Goal: Complete application form

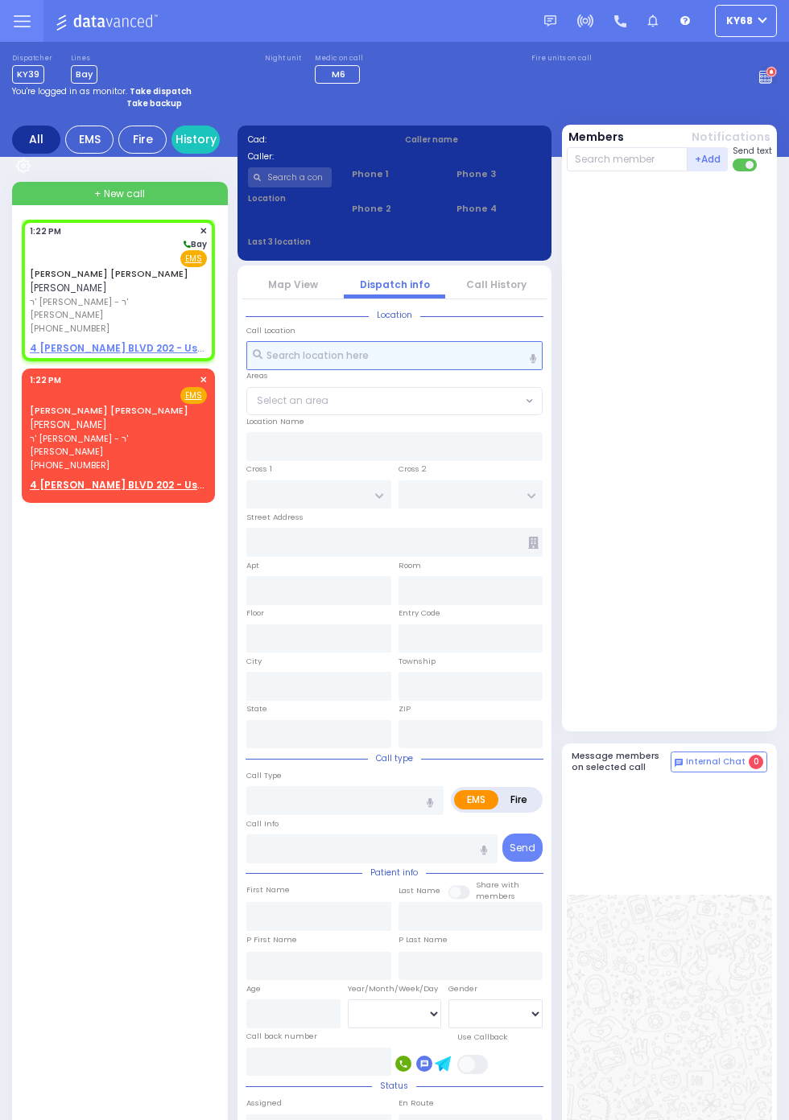
select select
radio input "true"
type input "MAYER JACOB"
type input "TESLER"
select select
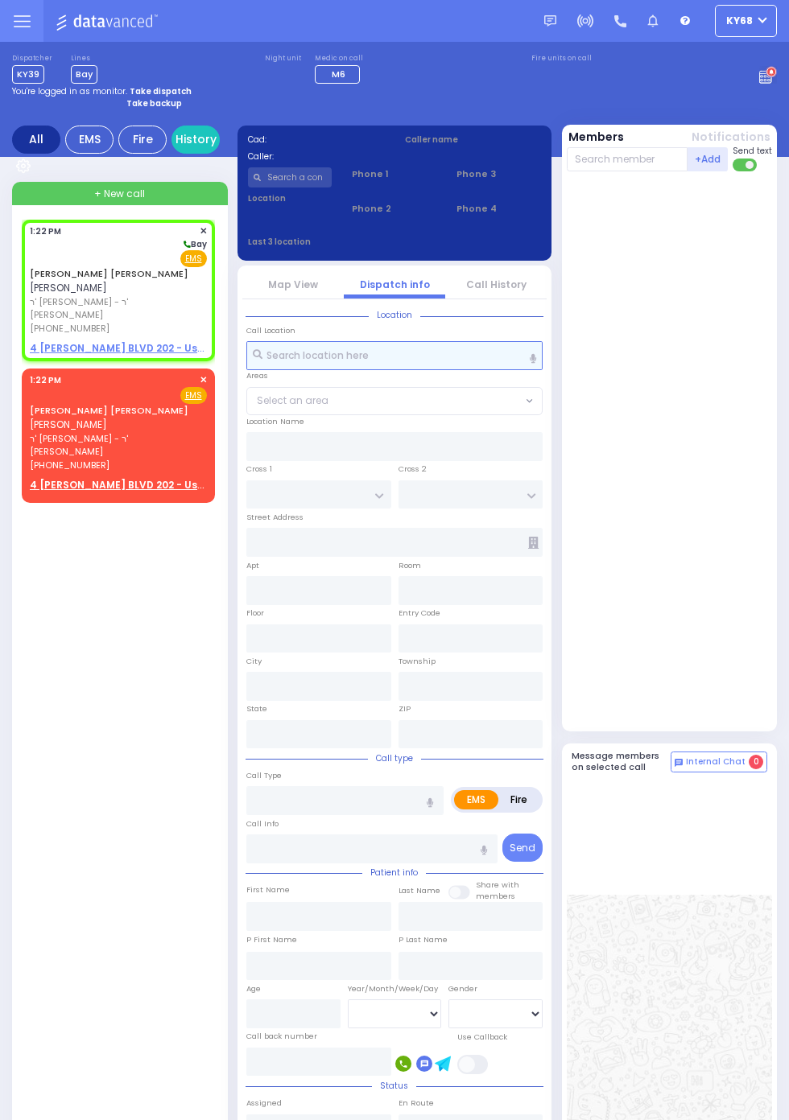
type input "13:22"
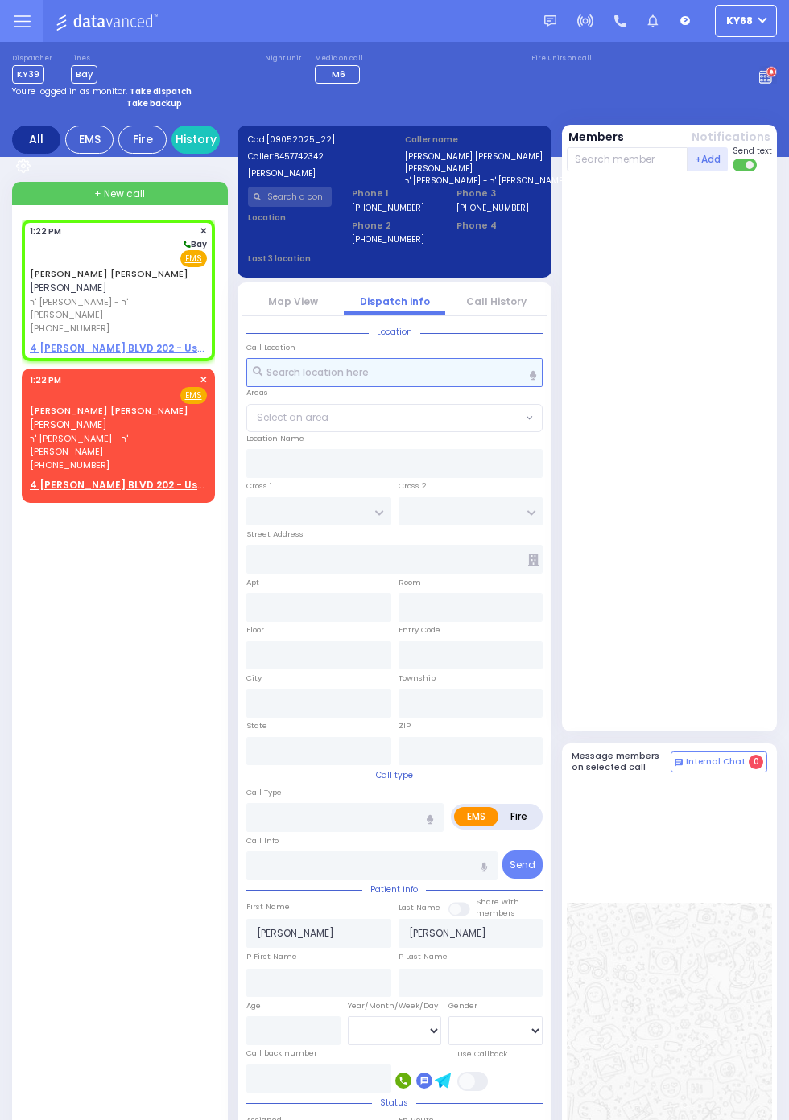
select select
radio input "true"
select select
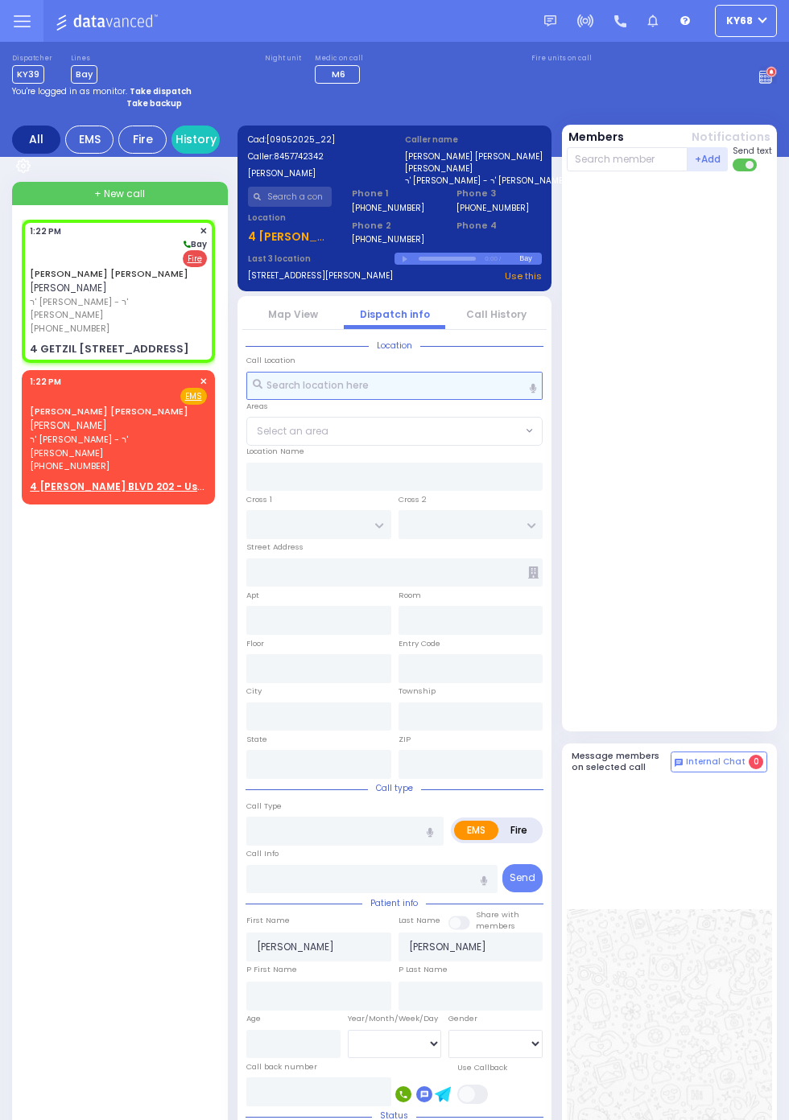
select select
radio input "false"
radio input "true"
select select
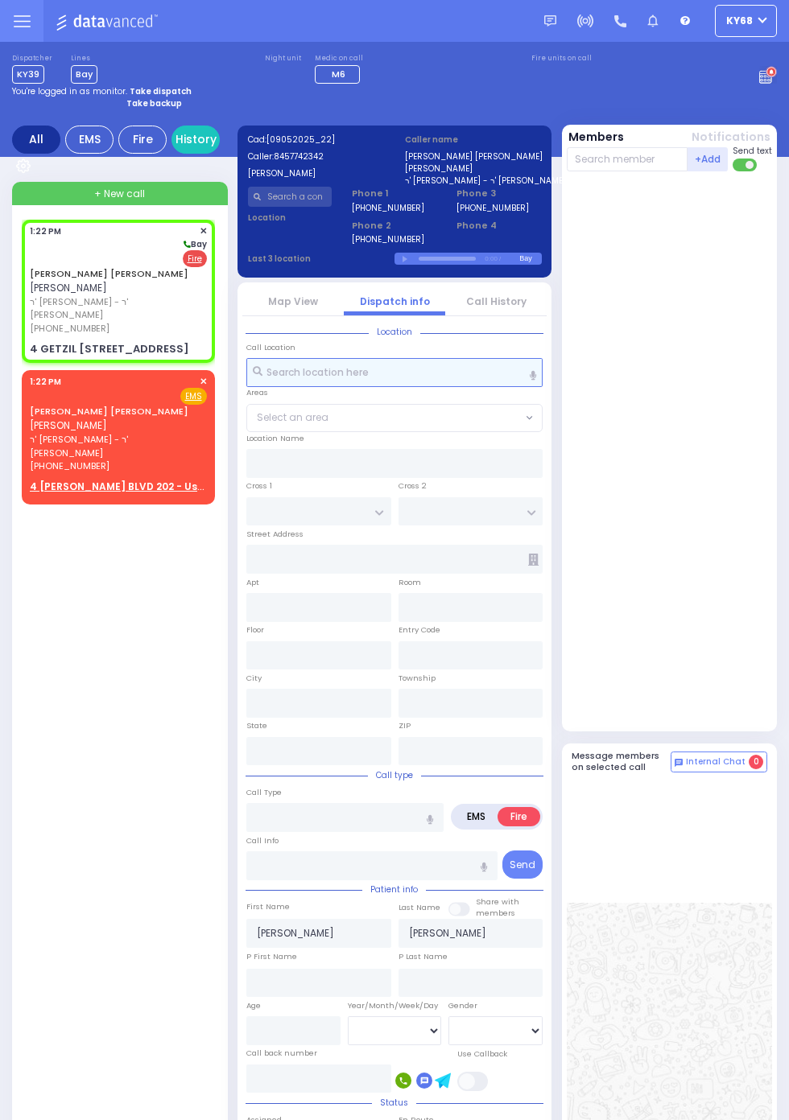
type input "ISRAEL ZUPNICK DR"
type input "KERESTIER COURT"
type input "4 GETZIL BERGER BLVD"
type input "202"
type input "Monroe"
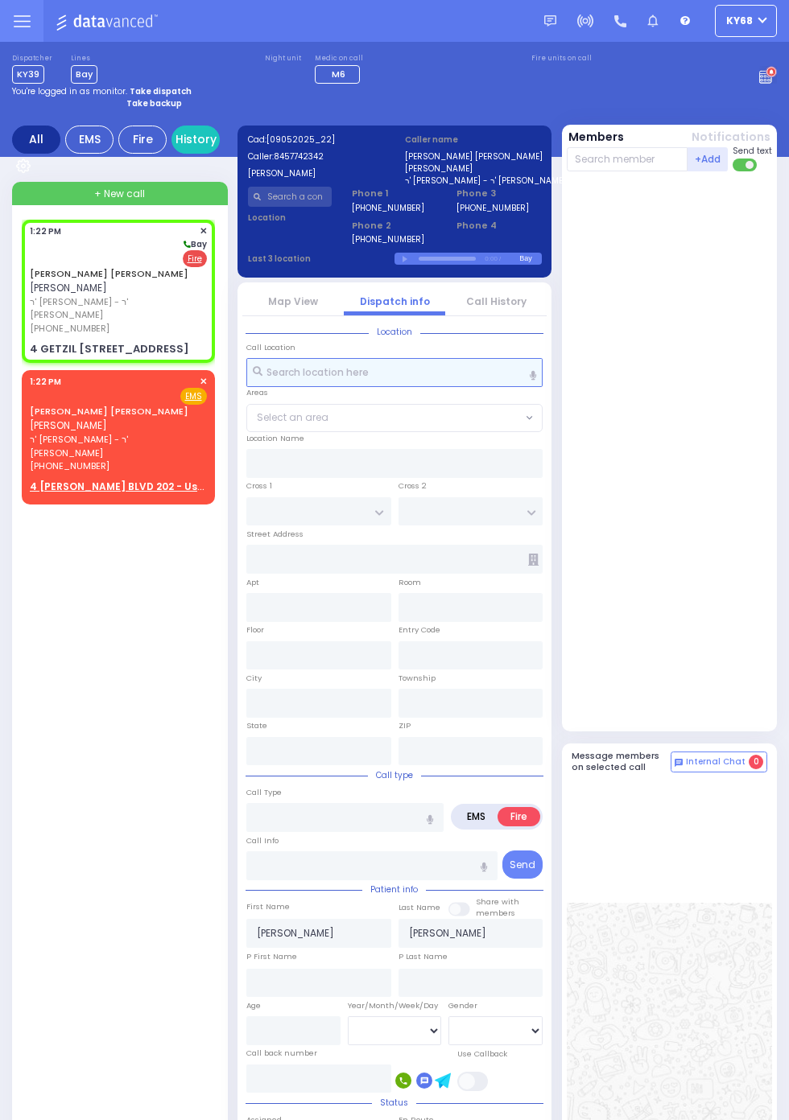
type input "New York"
type input "10950"
select select "SECTION 4"
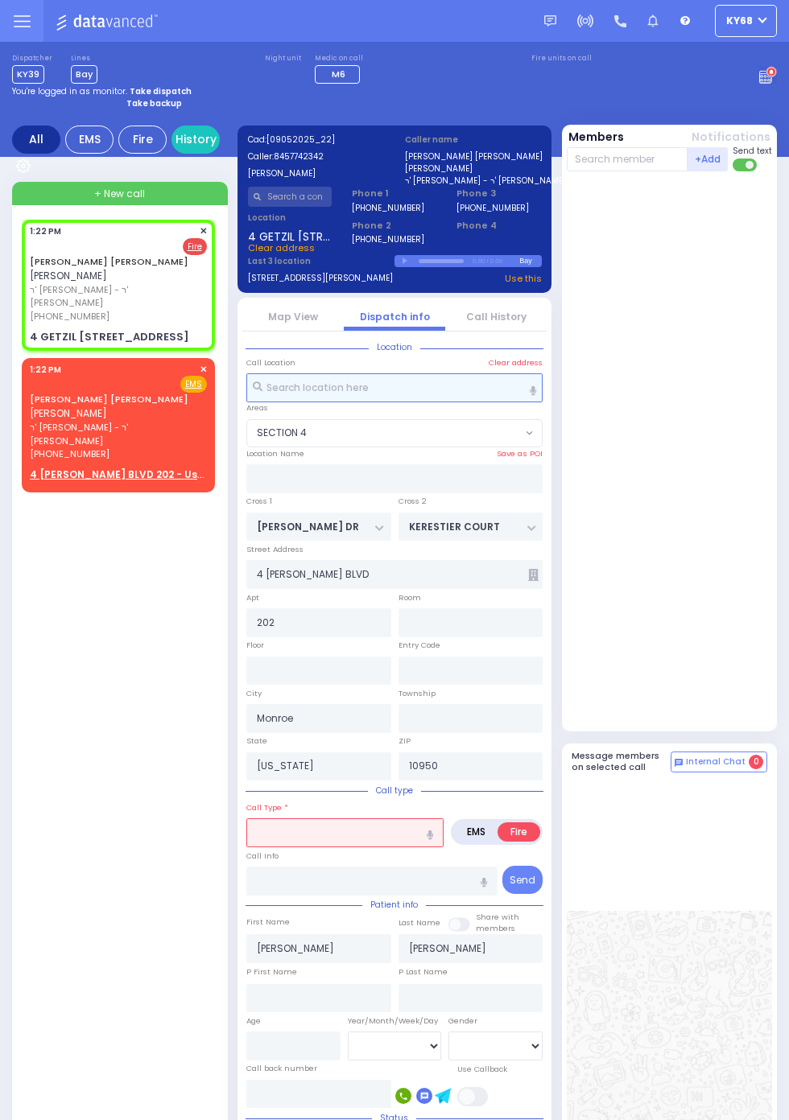
select select
radio input "true"
select select
select select "SECTION 4"
select select
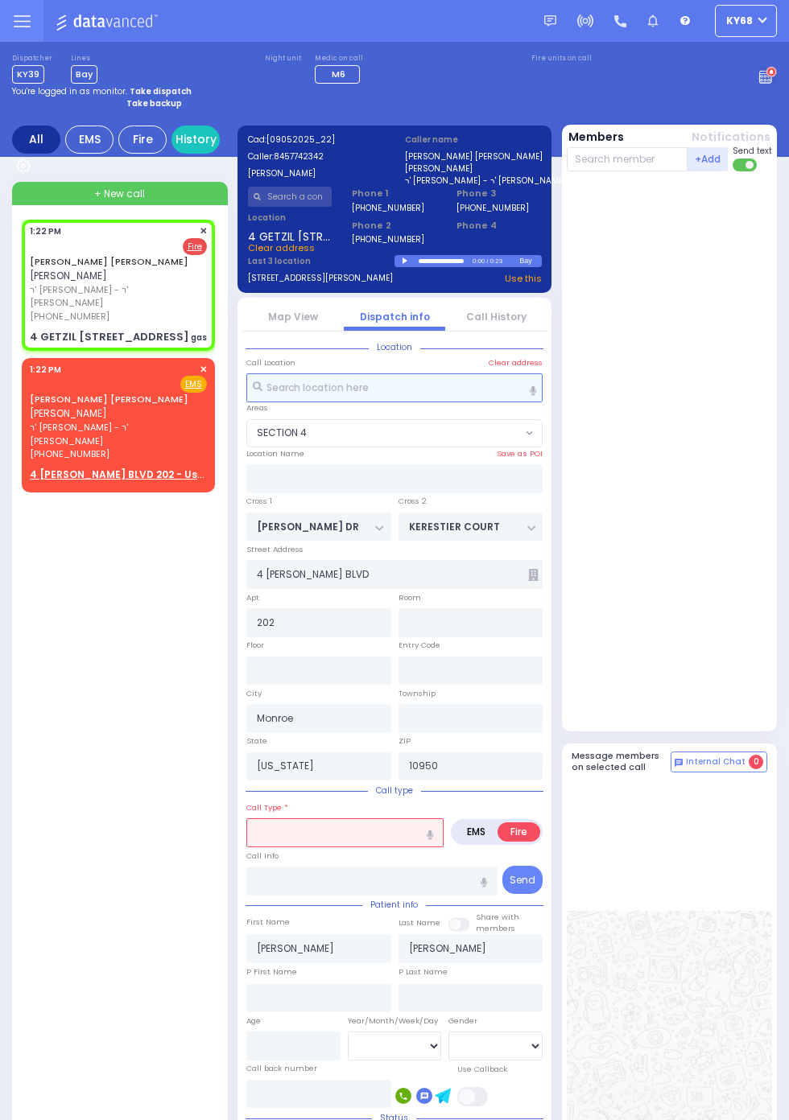
type input "gas"
radio input "true"
select select
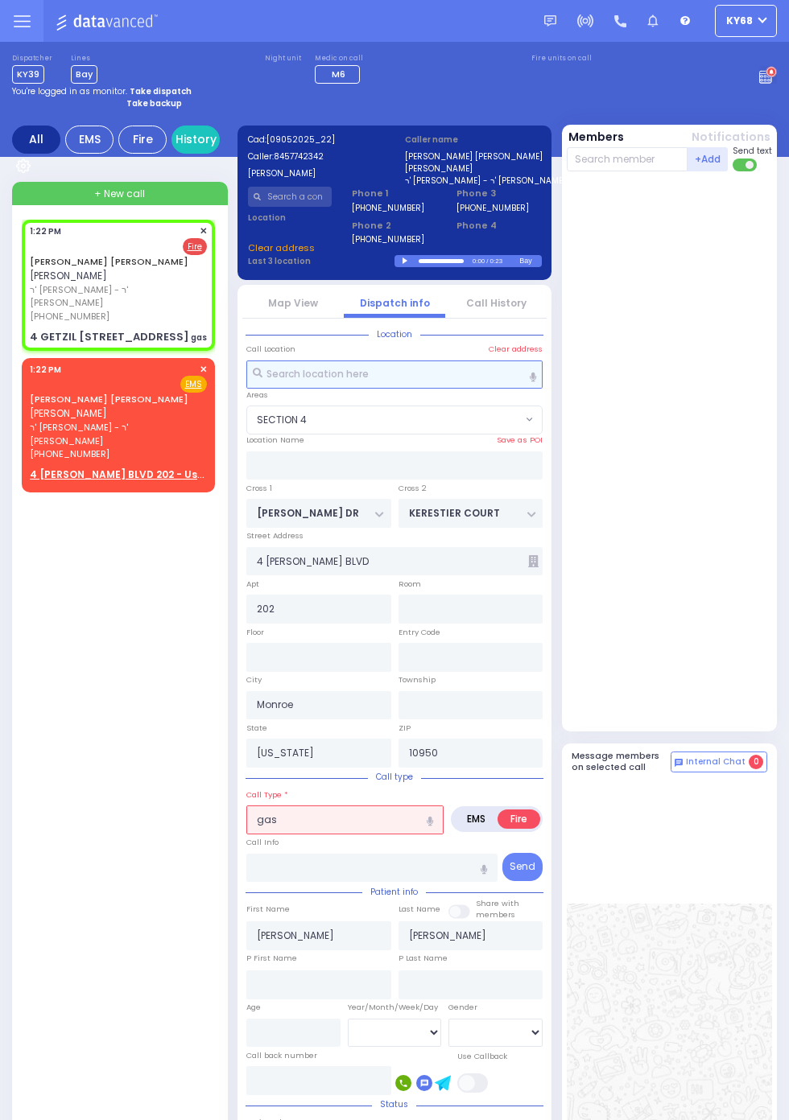
select select "SECTION 4"
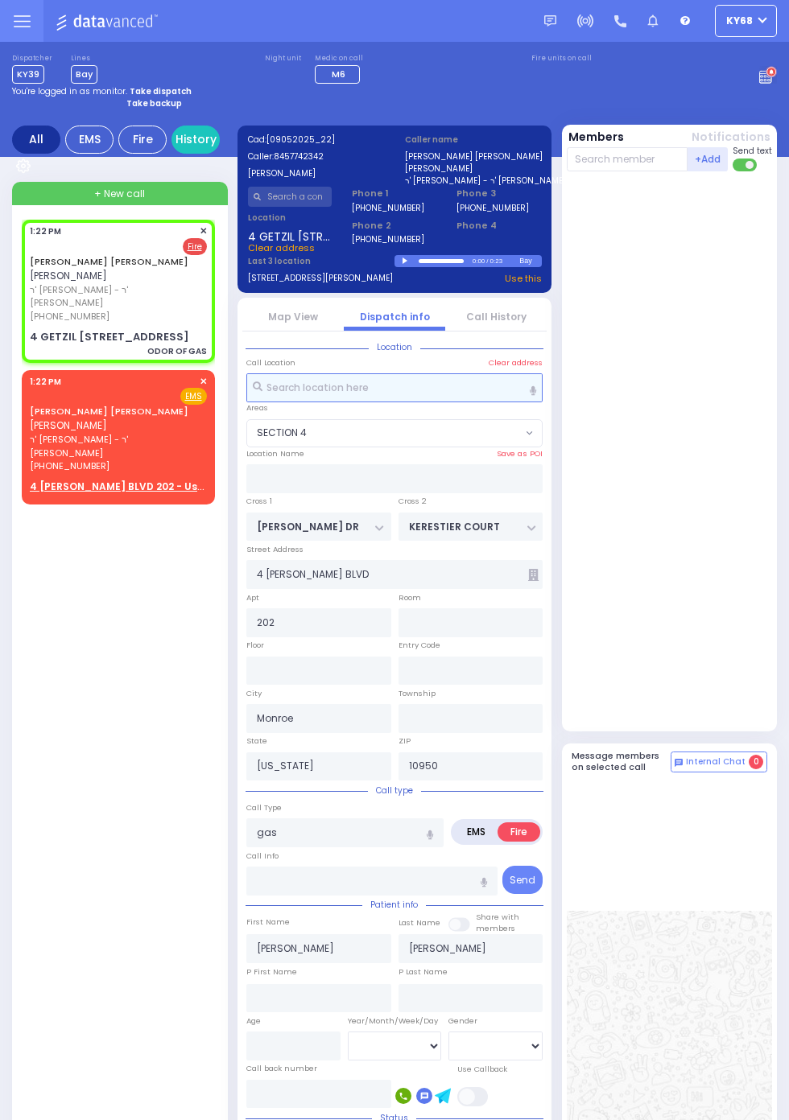
select select
type input "ODOR OF GAS"
radio input "true"
select select
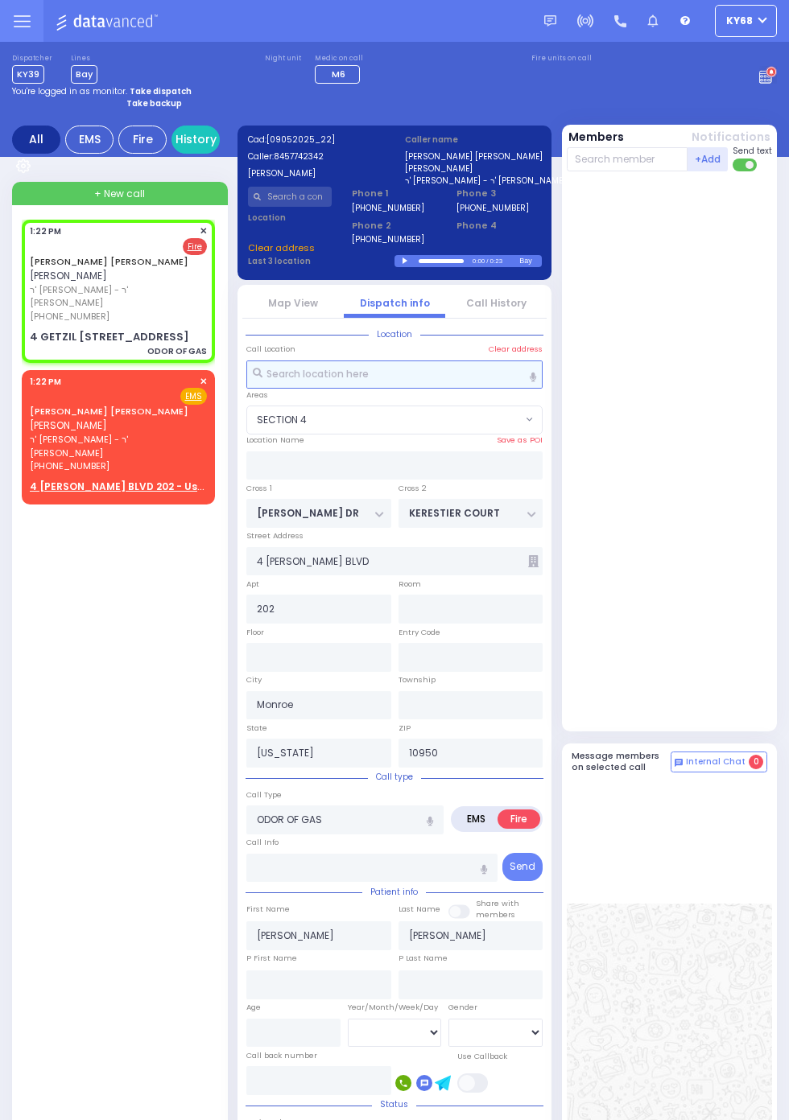
select select "SECTION 4"
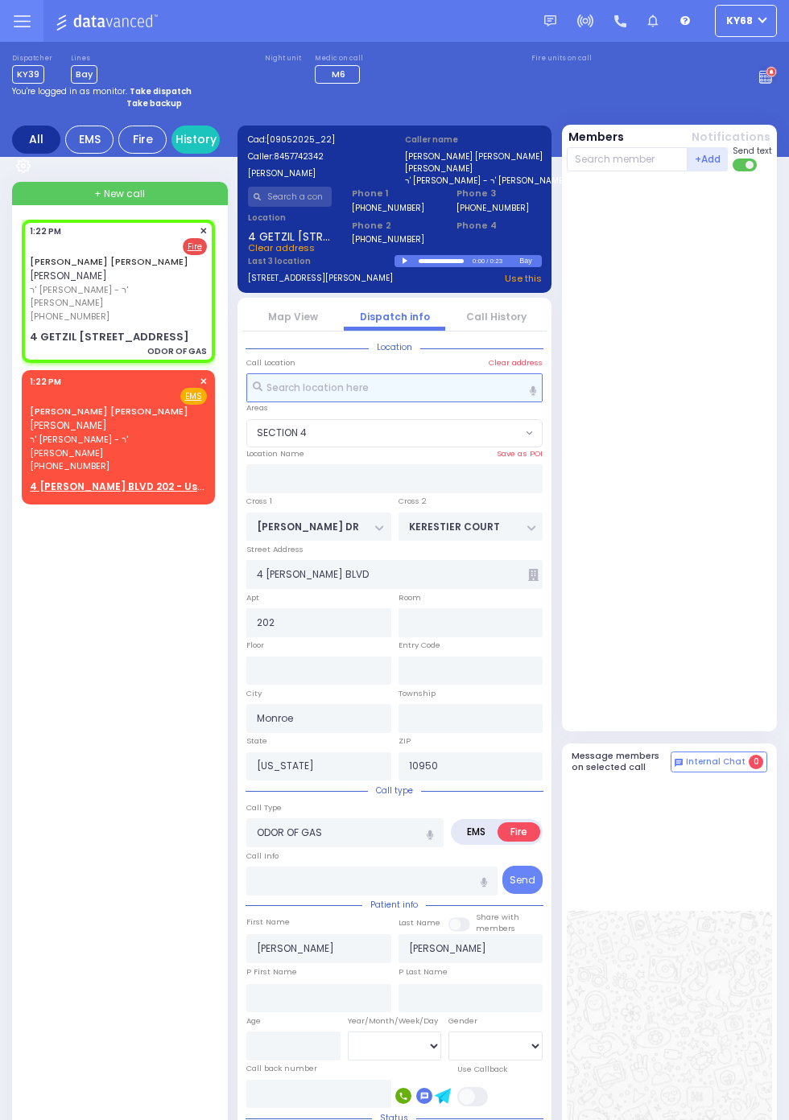
select select
radio input "true"
select select
select select "SECTION 4"
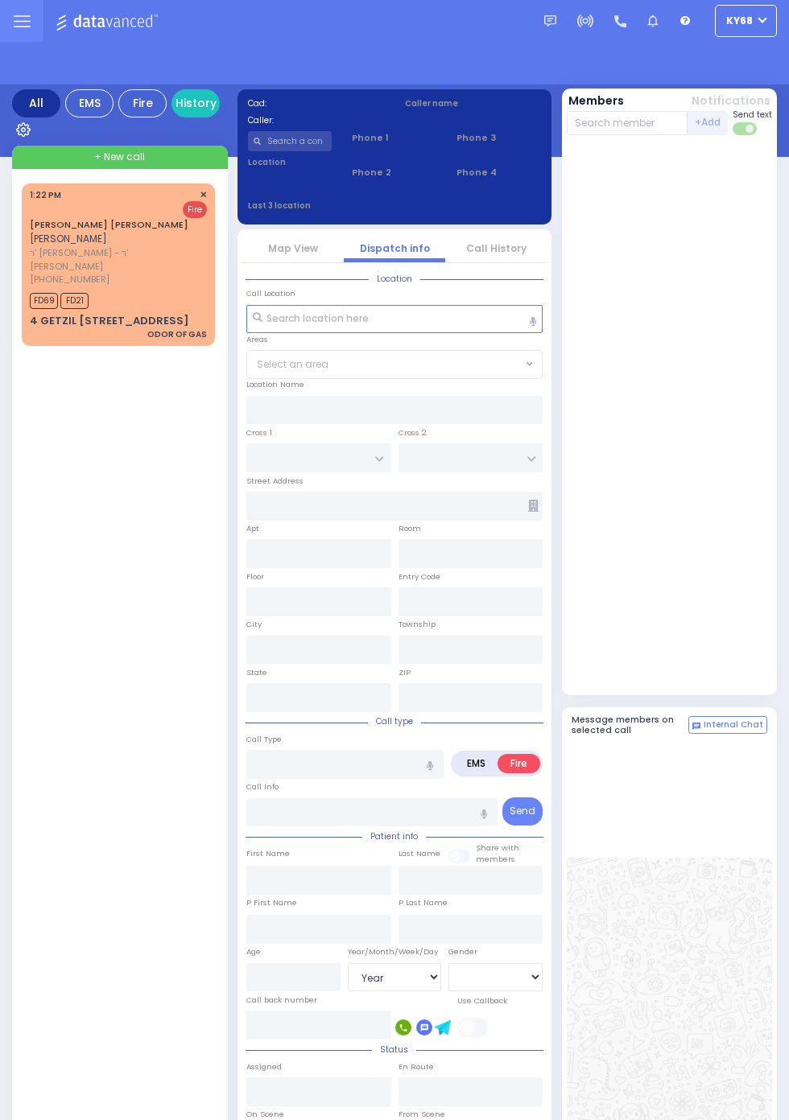
select select "Year"
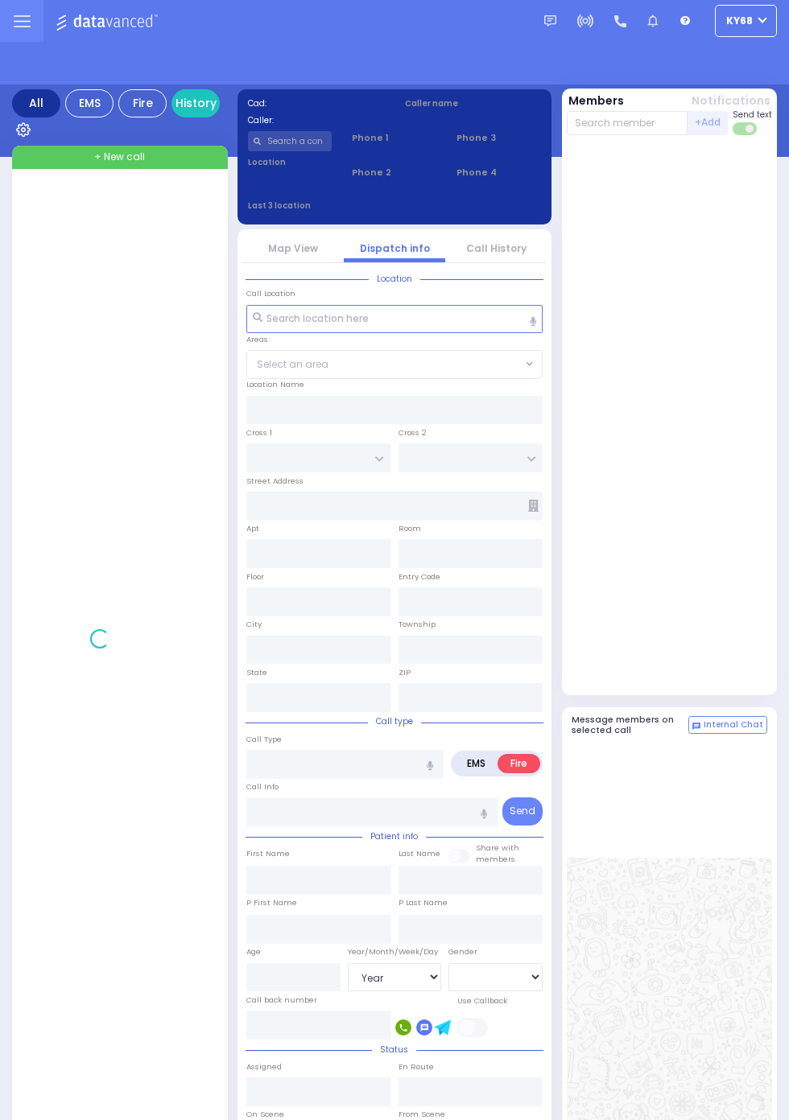
select select "Year"
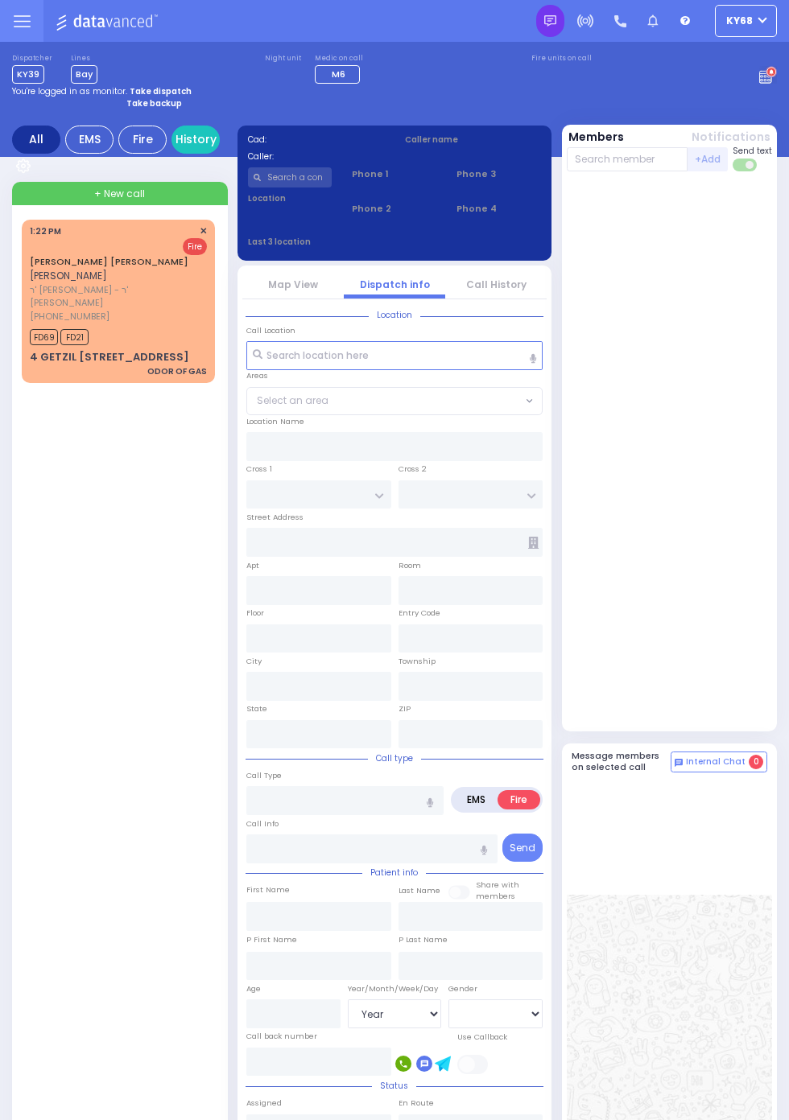
click at [556, 27] on img at bounding box center [550, 21] width 12 height 12
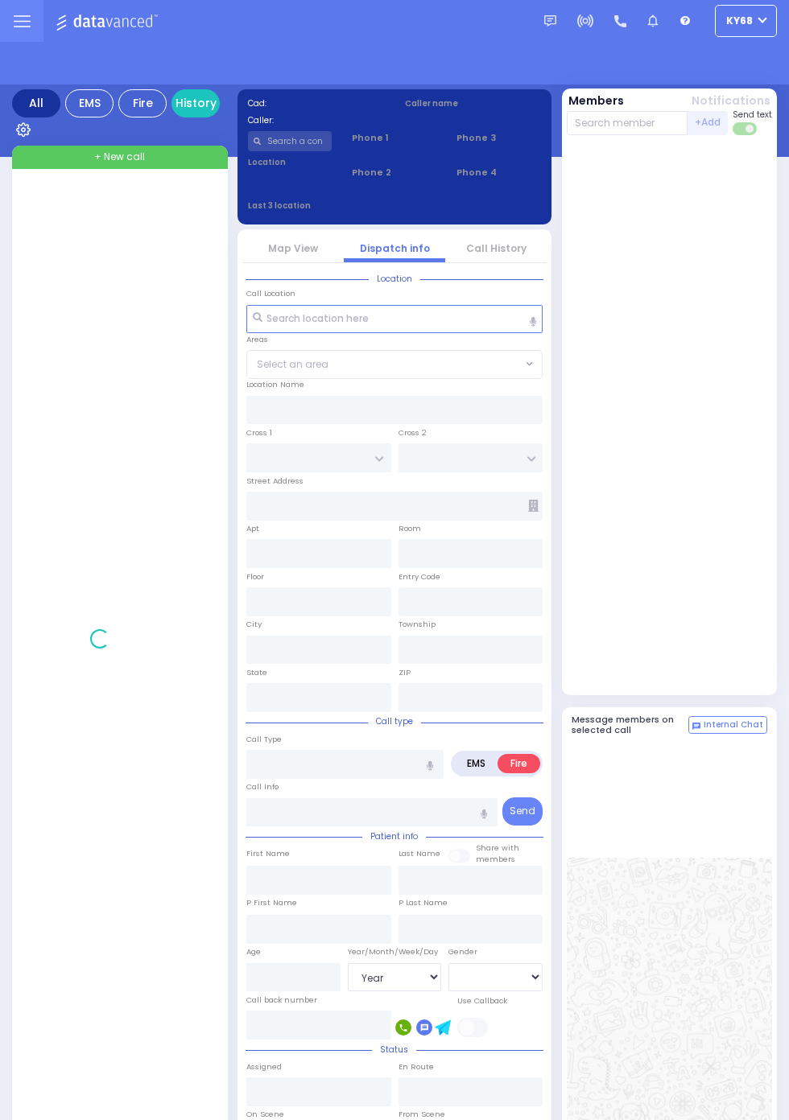
select select "Year"
